Goal: Transaction & Acquisition: Purchase product/service

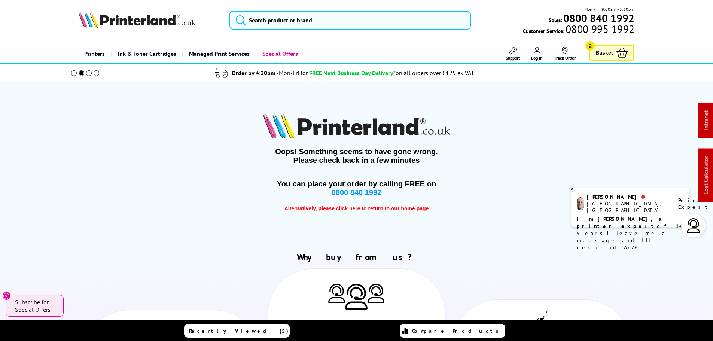
click at [603, 52] on span "Basket" at bounding box center [603, 53] width 17 height 10
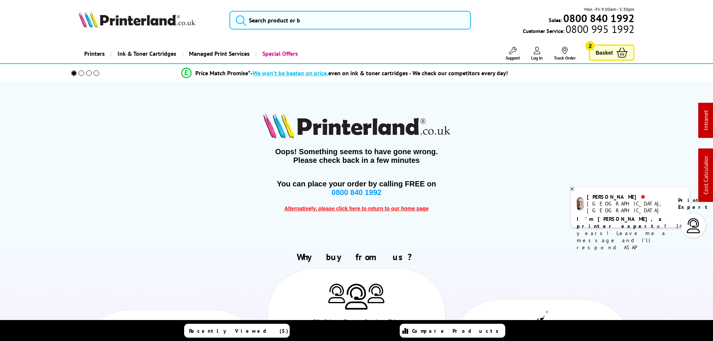
click at [352, 210] on span "Alternatively, please click here to return to our home page" at bounding box center [356, 208] width 144 height 6
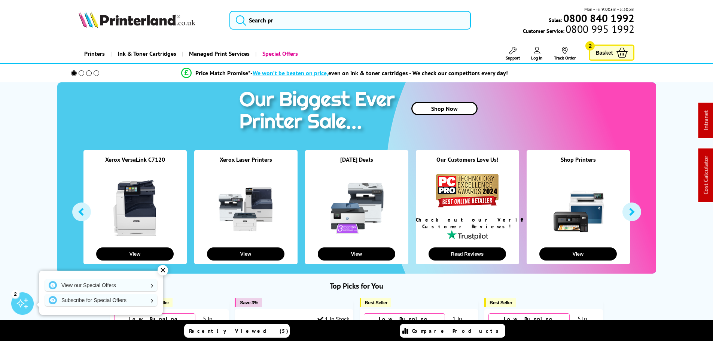
click at [608, 49] on span "Basket" at bounding box center [603, 53] width 17 height 10
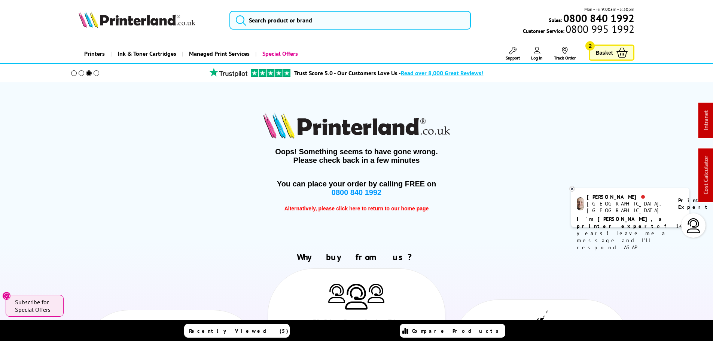
click at [608, 49] on span "Basket" at bounding box center [603, 53] width 17 height 10
